Goal: Transaction & Acquisition: Purchase product/service

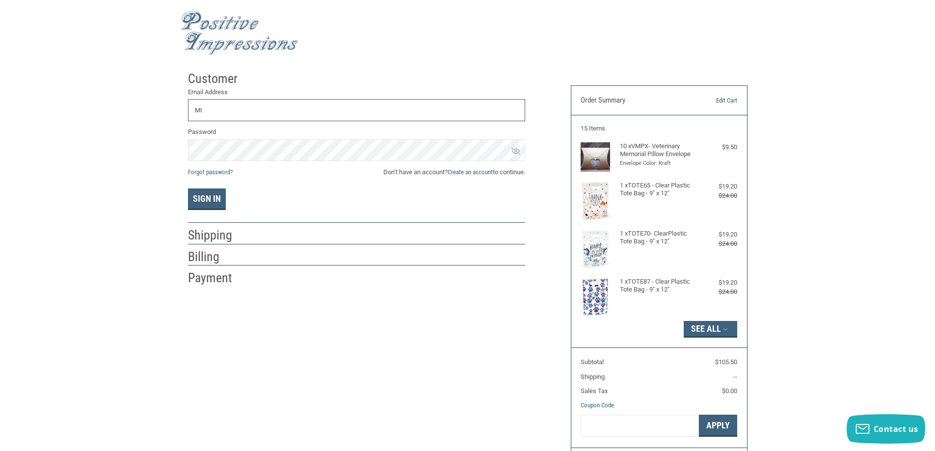
type input "M"
type input "[PERSON_NAME][EMAIL_ADDRESS][DOMAIN_NAME]"
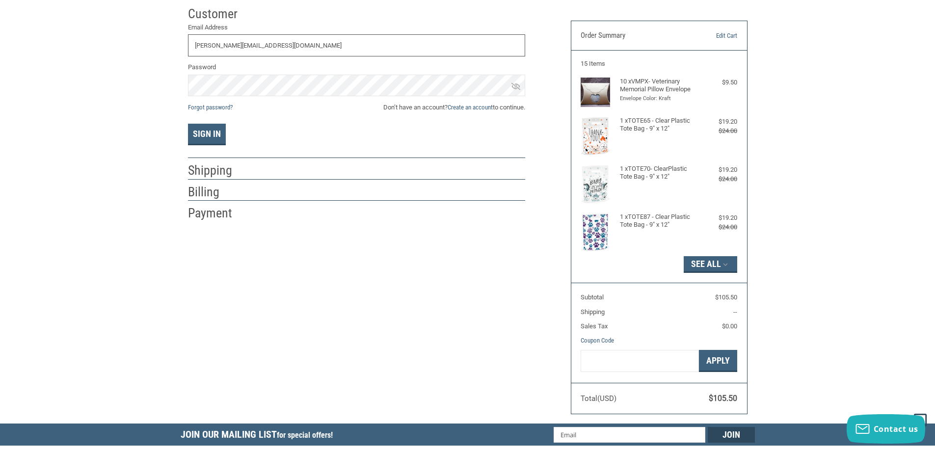
scroll to position [49, 0]
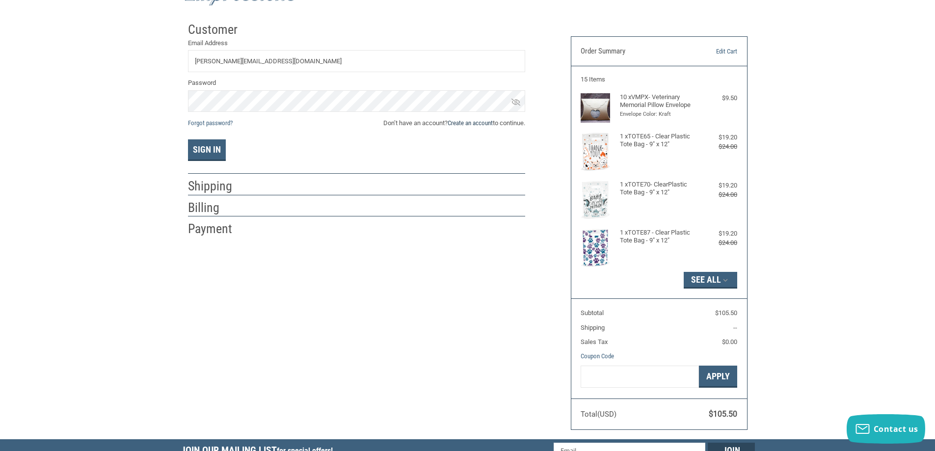
click at [483, 122] on link "Create an account" at bounding box center [470, 122] width 45 height 7
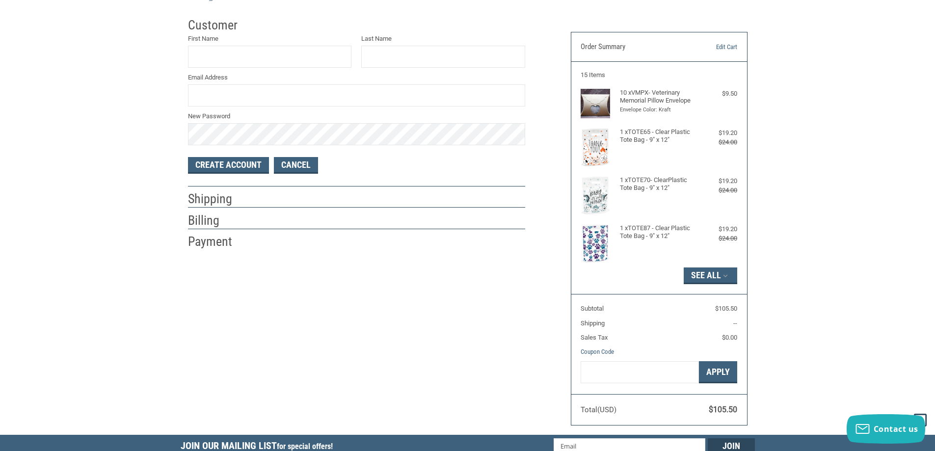
scroll to position [0, 0]
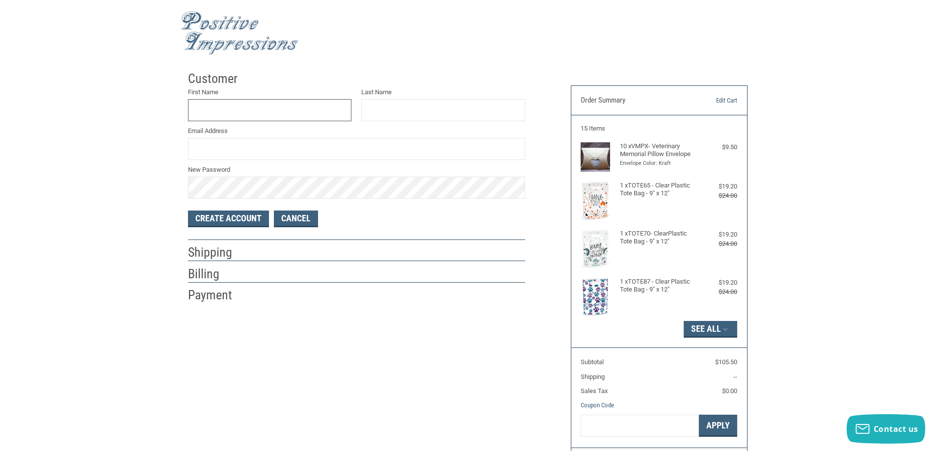
click at [260, 111] on input "First Name" at bounding box center [270, 110] width 164 height 22
type input "[PERSON_NAME]"
type input "[PERSON_NAME][EMAIL_ADDRESS][DOMAIN_NAME]"
click at [227, 218] on button "Create Account" at bounding box center [228, 219] width 81 height 17
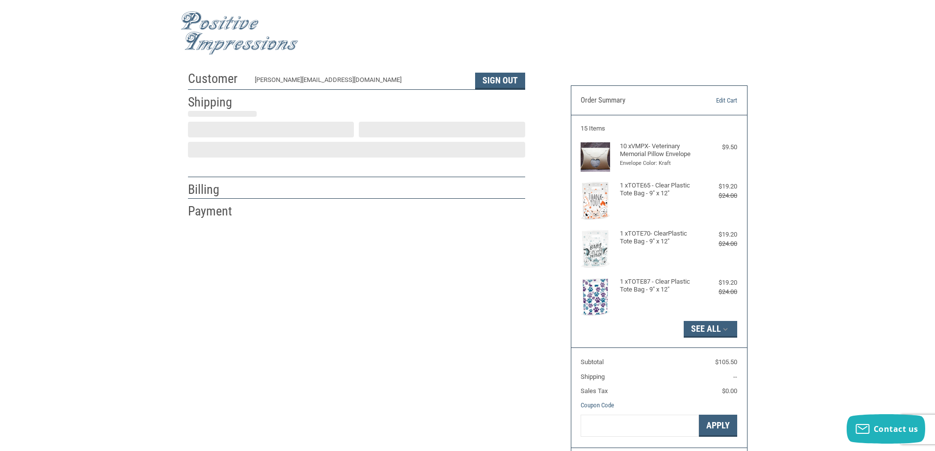
select select "US"
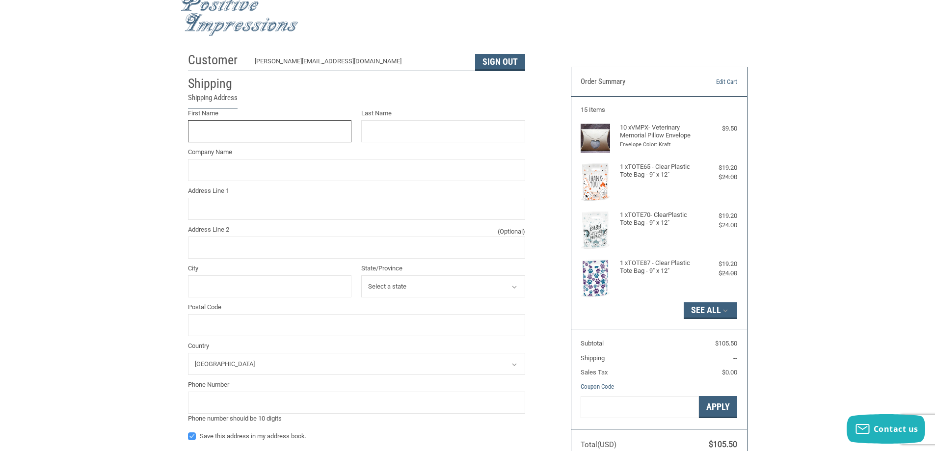
scroll to position [49, 0]
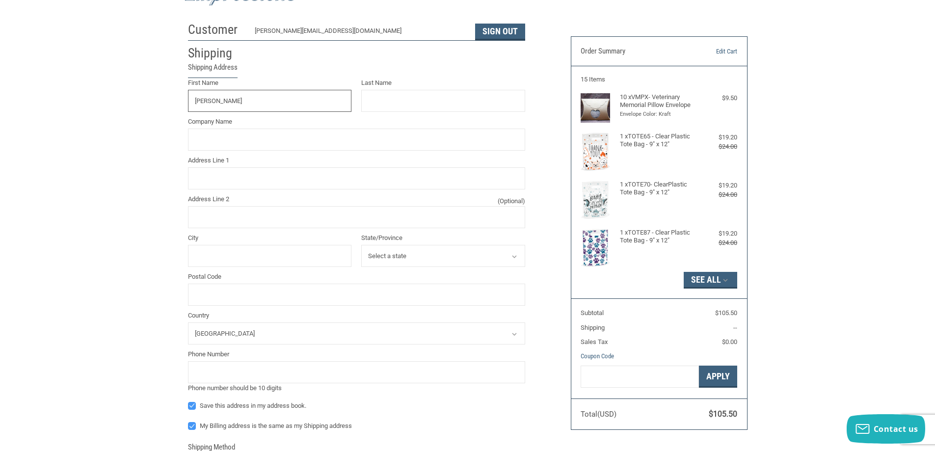
type input "[PERSON_NAME]"
type input "O"
type input "[PERSON_NAME]"
type input "[GEOGRAPHIC_DATA]"
type input "[STREET_ADDRESS]"
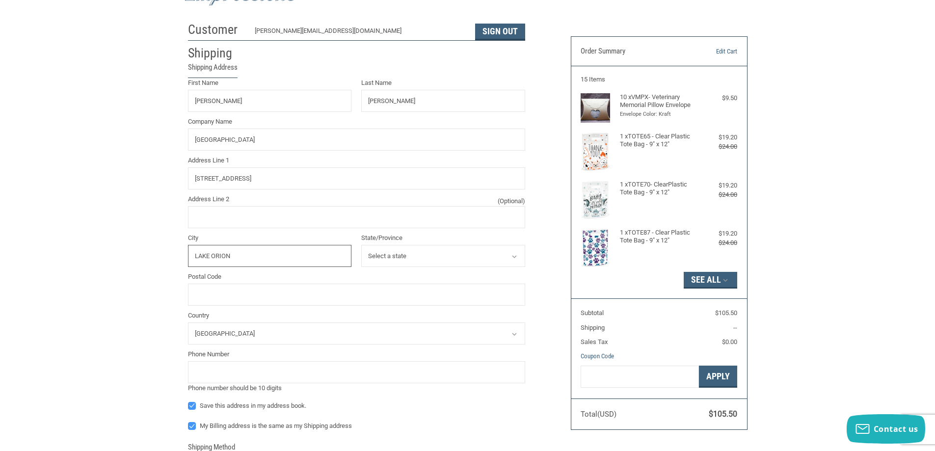
type input "LAKE ORION"
select select "MI"
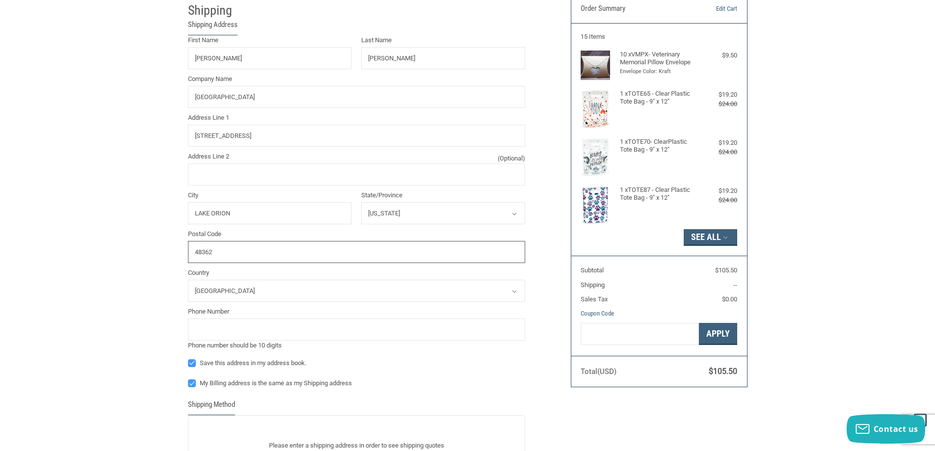
scroll to position [147, 0]
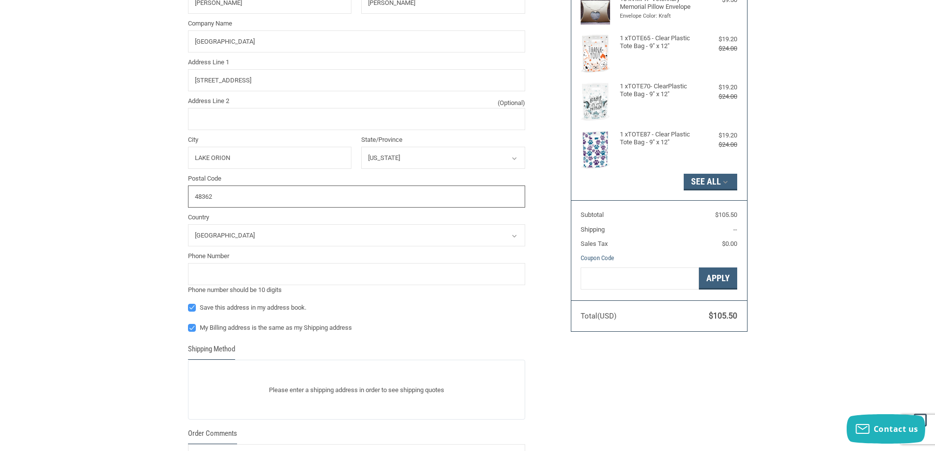
type input "48362"
click at [237, 271] on input "tel" at bounding box center [356, 274] width 337 height 22
type input "2486939200"
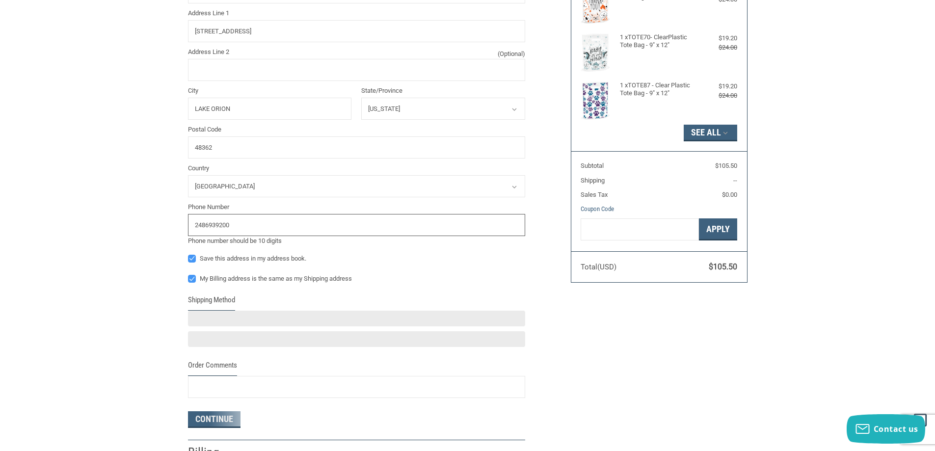
scroll to position [245, 0]
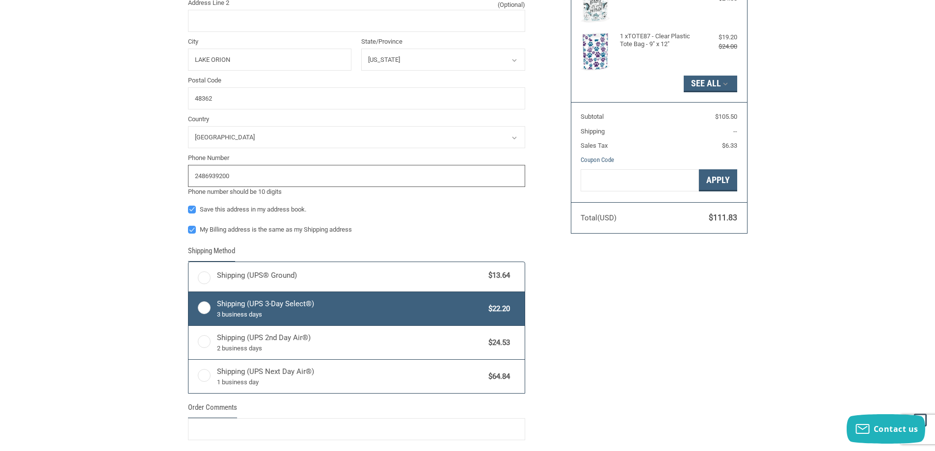
radio input "true"
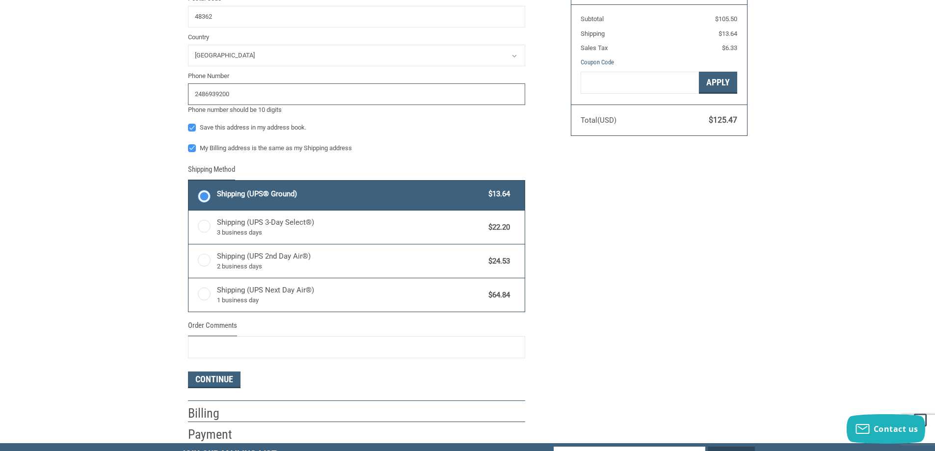
scroll to position [408, 0]
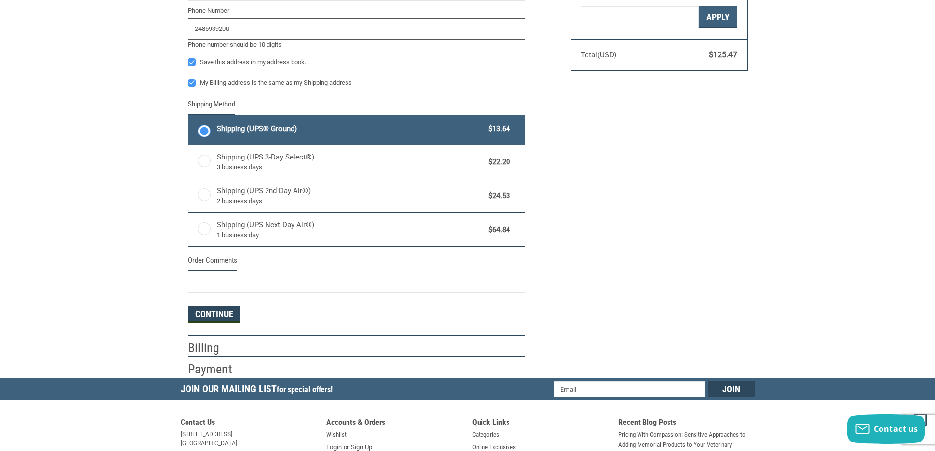
type input "2486939200"
click at [220, 314] on button "Continue" at bounding box center [214, 314] width 53 height 17
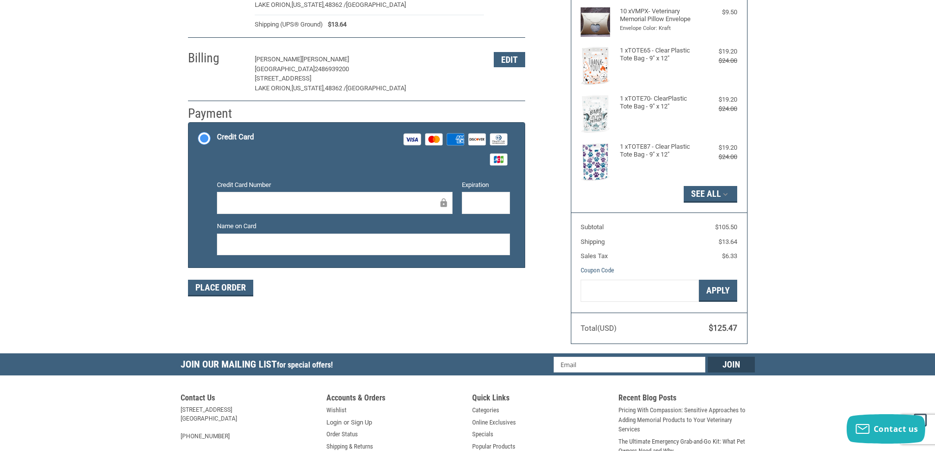
scroll to position [147, 0]
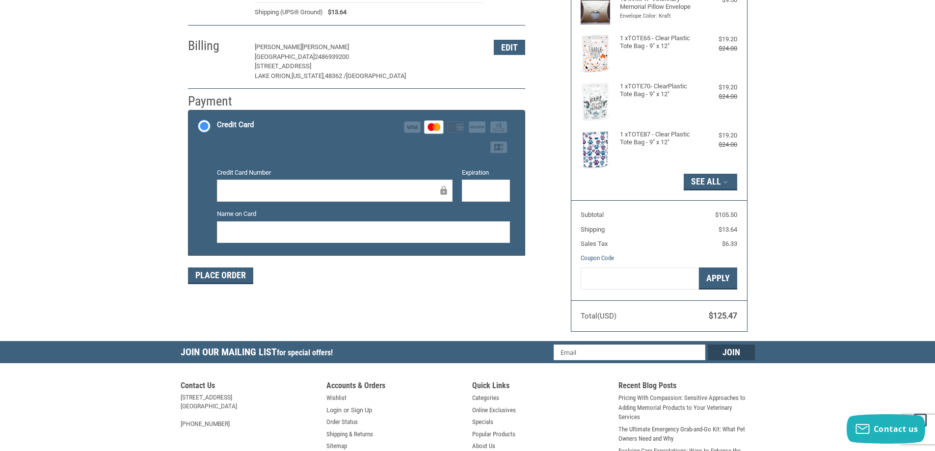
click at [397, 303] on div "Customer [PERSON_NAME][EMAIL_ADDRESS][DOMAIN_NAME] Sign Out Shipping [PERSON_NA…" at bounding box center [468, 130] width 574 height 422
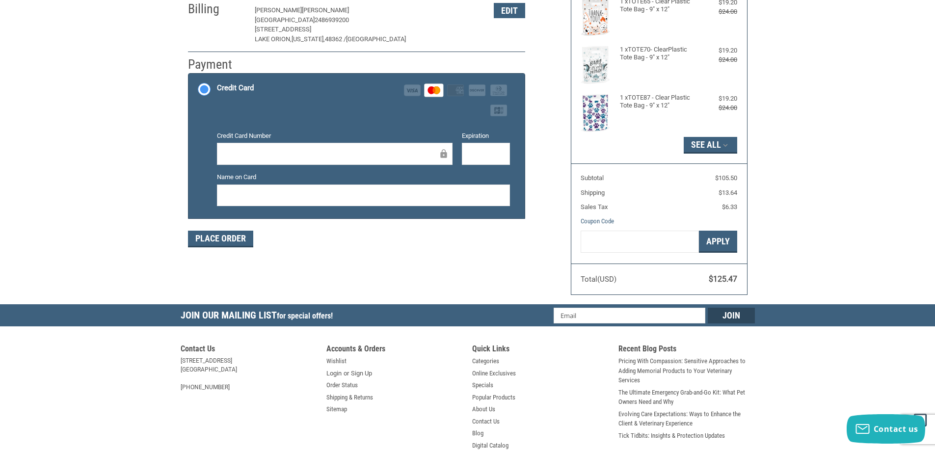
scroll to position [245, 0]
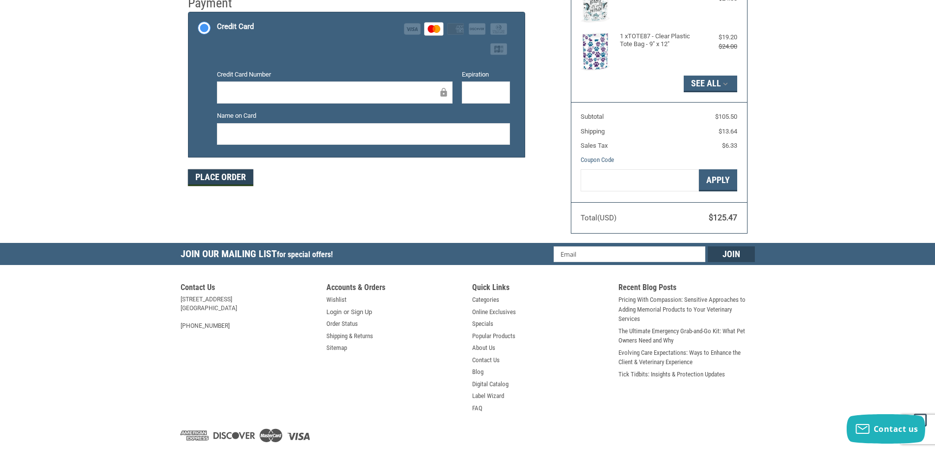
click at [217, 174] on button "Place Order" at bounding box center [220, 177] width 65 height 17
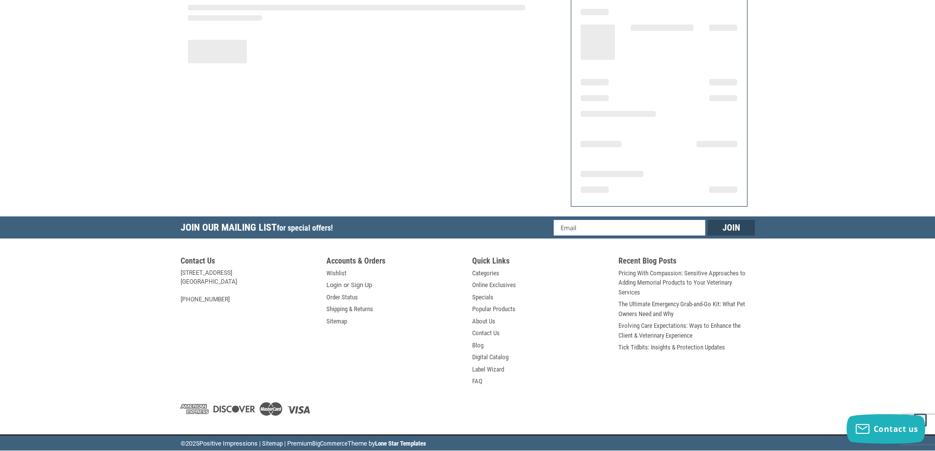
scroll to position [114, 0]
